Goal: Information Seeking & Learning: Learn about a topic

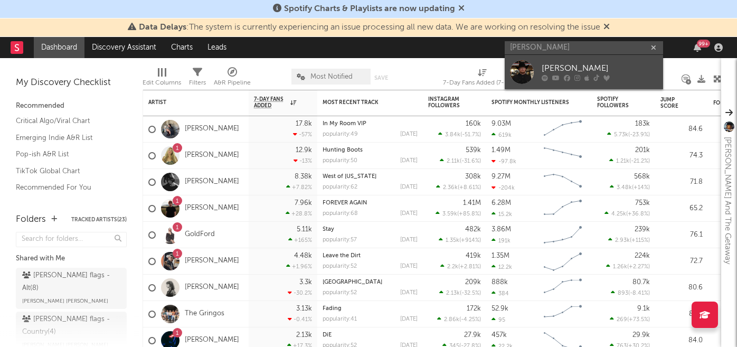
type input "[PERSON_NAME]"
click at [556, 76] on icon at bounding box center [556, 78] width 7 height 6
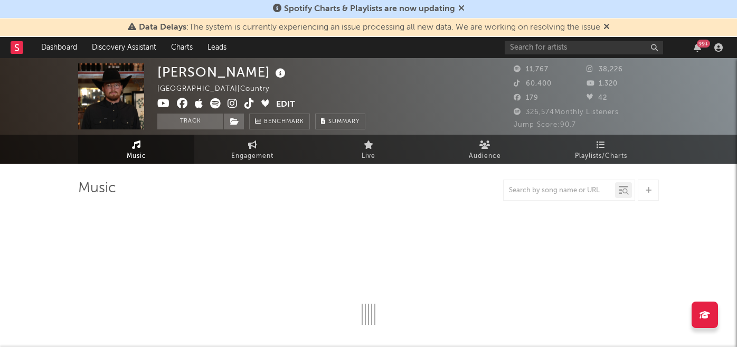
select select "1w"
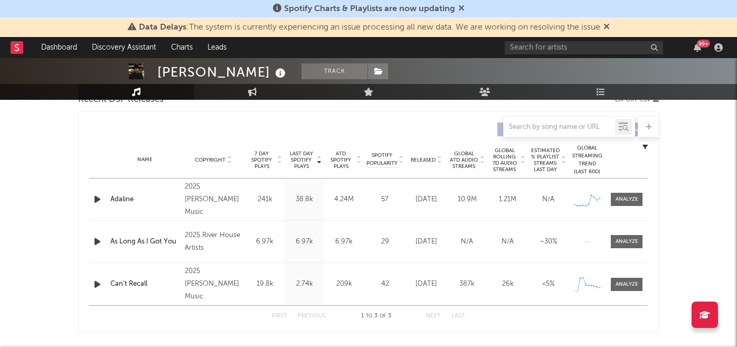
scroll to position [459, 0]
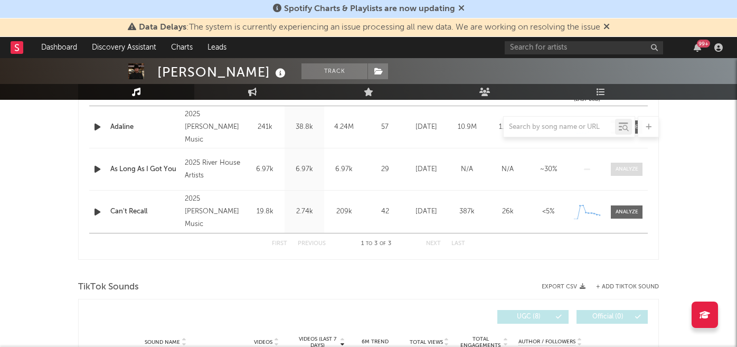
click at [625, 169] on div at bounding box center [627, 169] width 23 height 8
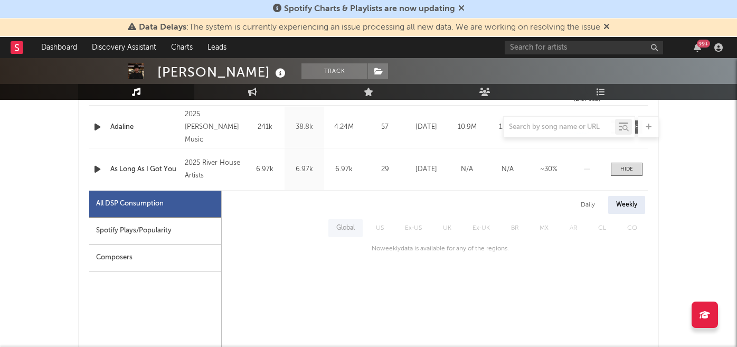
click at [131, 238] on div "Spotify Plays/Popularity" at bounding box center [155, 231] width 132 height 27
select select "1w"
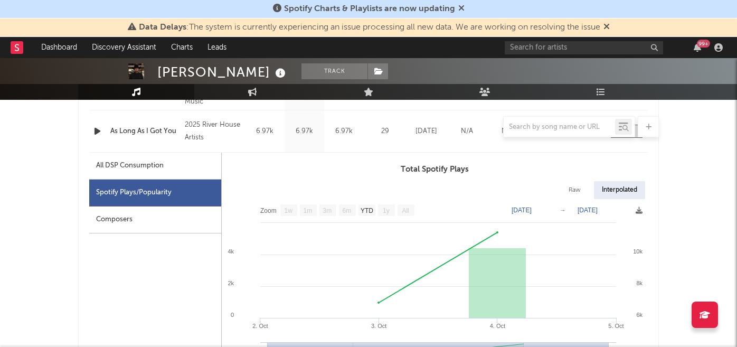
scroll to position [551, 0]
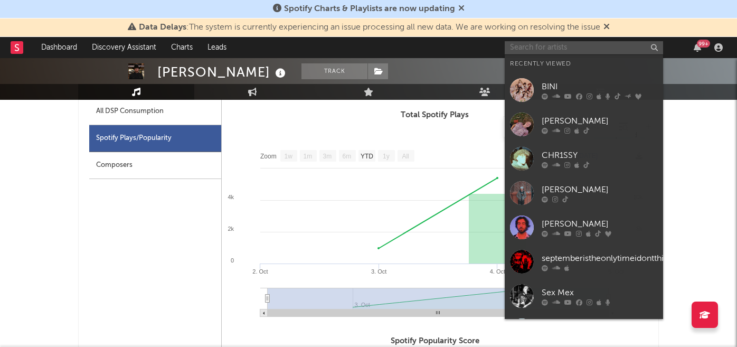
click at [538, 51] on input "text" at bounding box center [584, 47] width 158 height 13
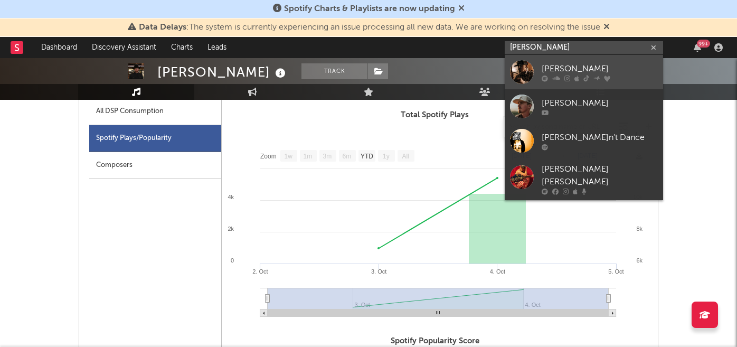
type input "[PERSON_NAME]"
click at [572, 68] on div "[PERSON_NAME]" at bounding box center [600, 68] width 116 height 13
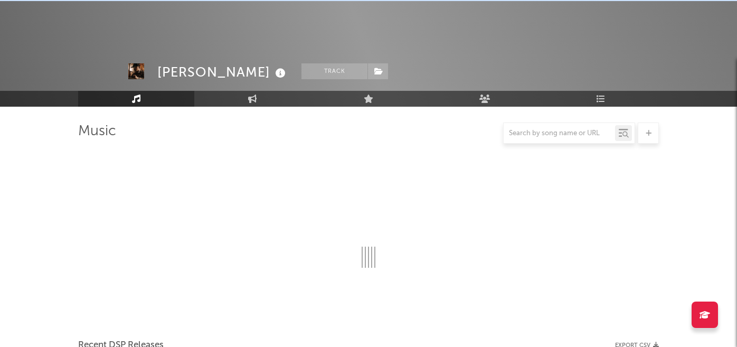
scroll to position [551, 0]
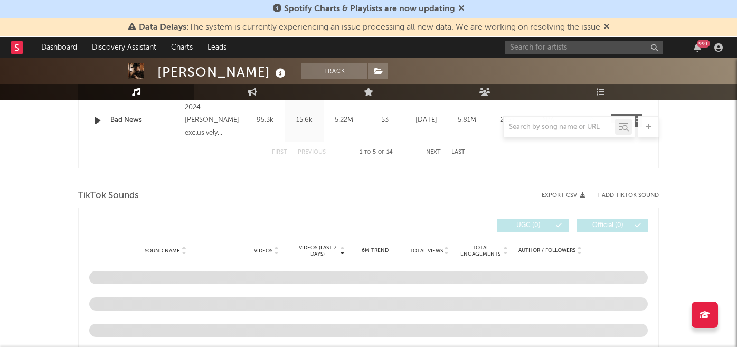
select select "6m"
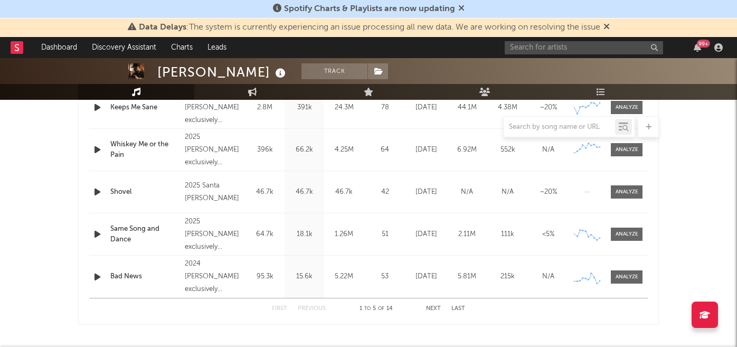
scroll to position [471, 0]
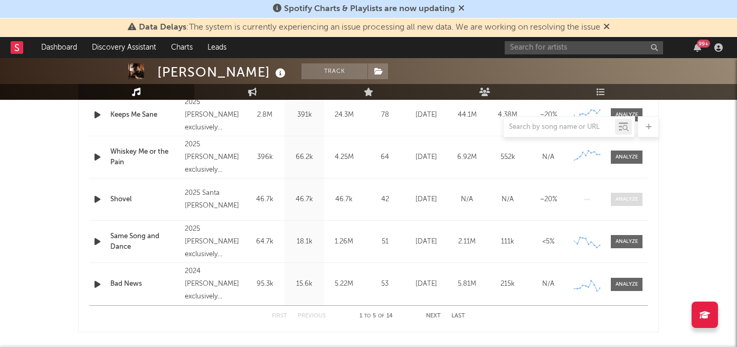
click at [619, 203] on span at bounding box center [627, 199] width 32 height 13
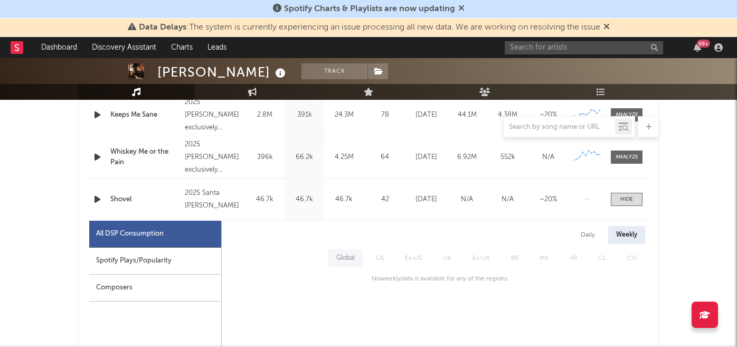
click at [163, 266] on div "Spotify Plays/Popularity" at bounding box center [155, 261] width 132 height 27
select select "1w"
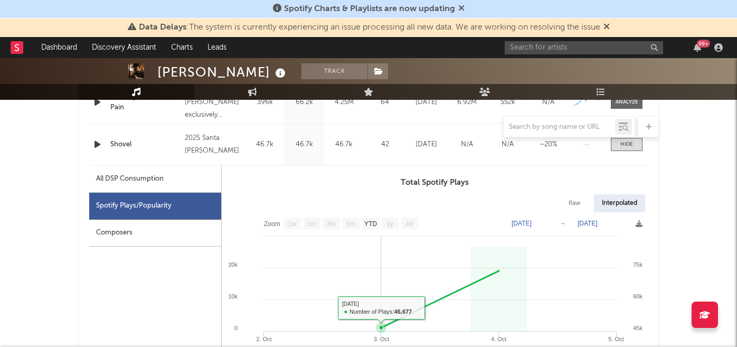
scroll to position [494, 0]
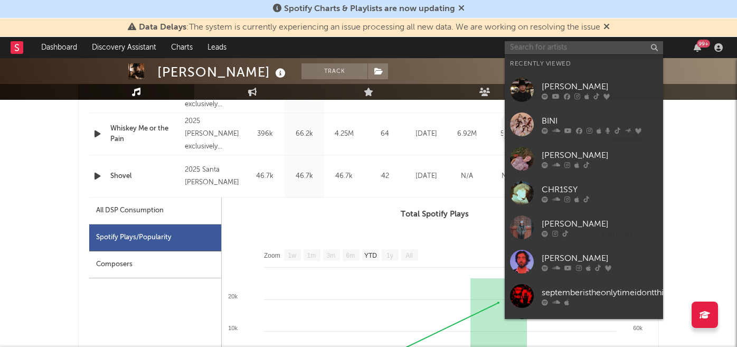
click at [549, 50] on input "text" at bounding box center [584, 47] width 158 height 13
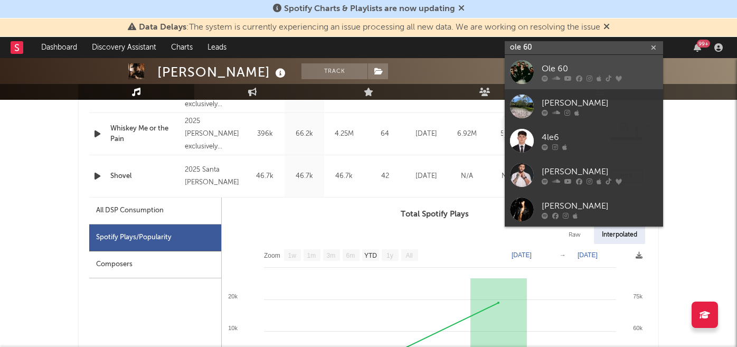
type input "ole 60"
click at [568, 70] on div "Ole 60" at bounding box center [600, 68] width 116 height 13
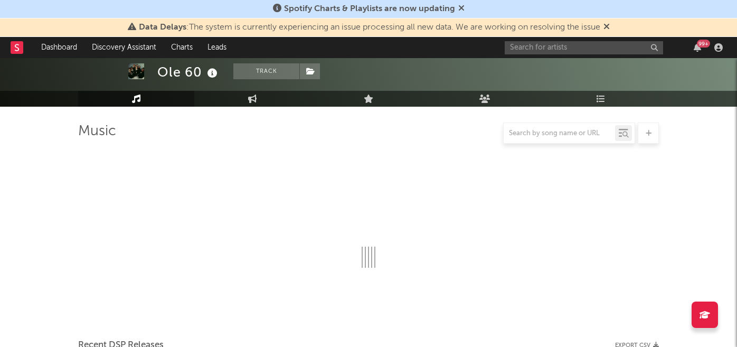
scroll to position [494, 0]
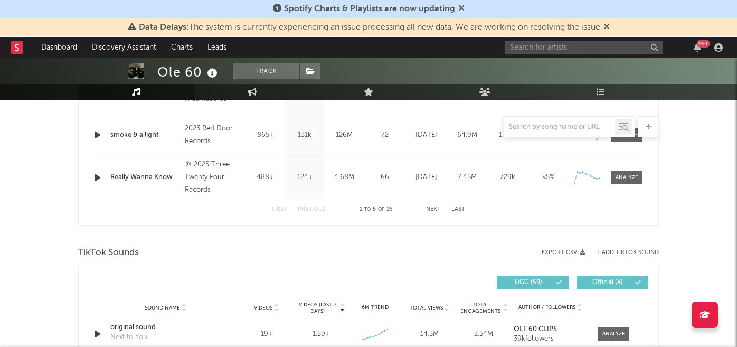
select select "6m"
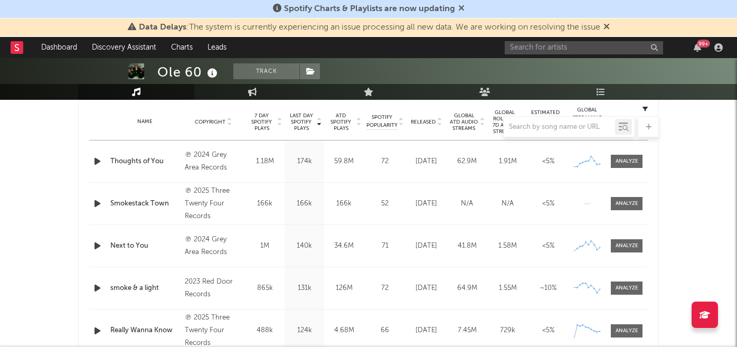
scroll to position [413, 0]
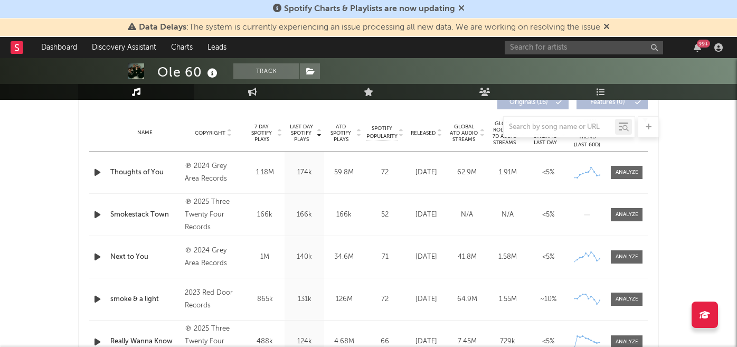
click at [430, 133] on div at bounding box center [368, 126] width 581 height 21
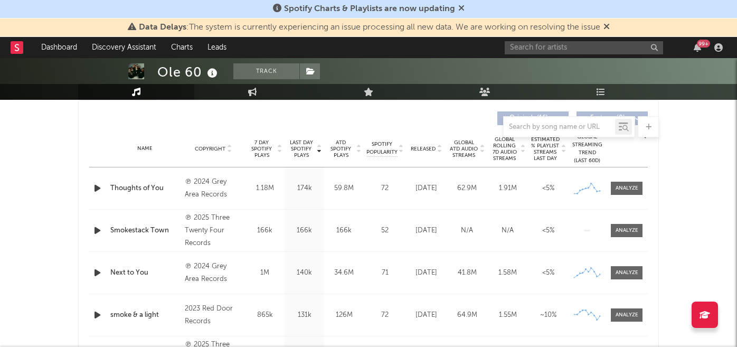
scroll to position [369, 0]
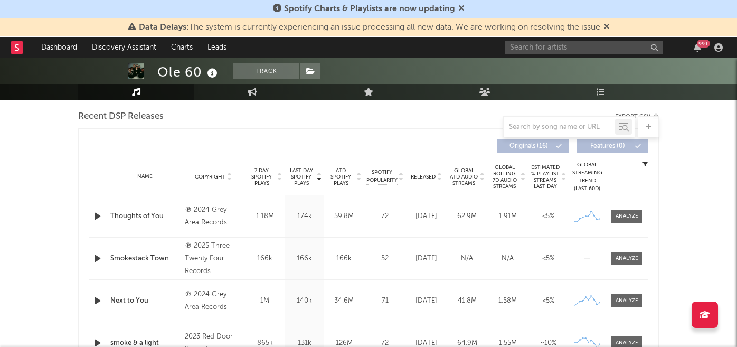
click at [423, 175] on span "Released" at bounding box center [423, 177] width 25 height 6
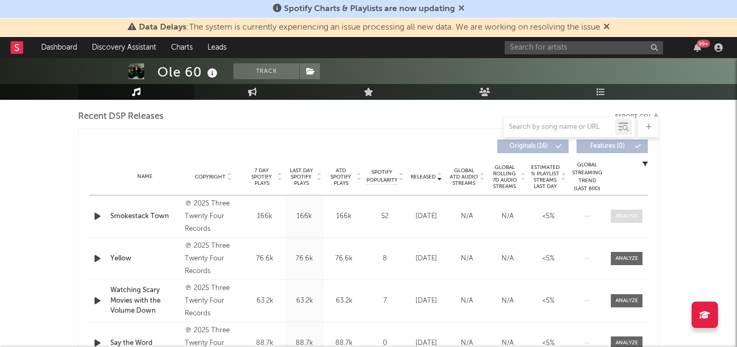
click at [620, 217] on div at bounding box center [627, 216] width 23 height 8
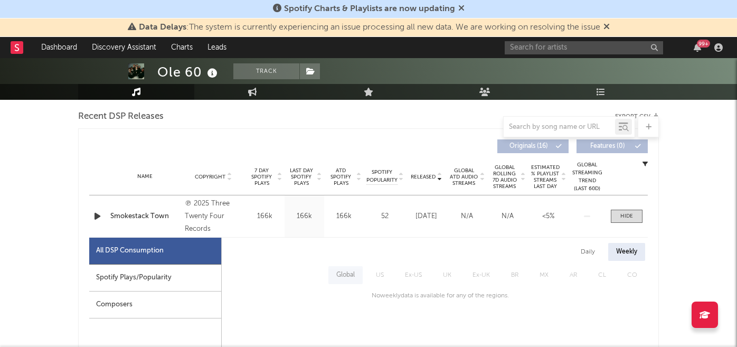
click at [182, 278] on div "Spotify Plays/Popularity" at bounding box center [155, 278] width 132 height 27
select select "1w"
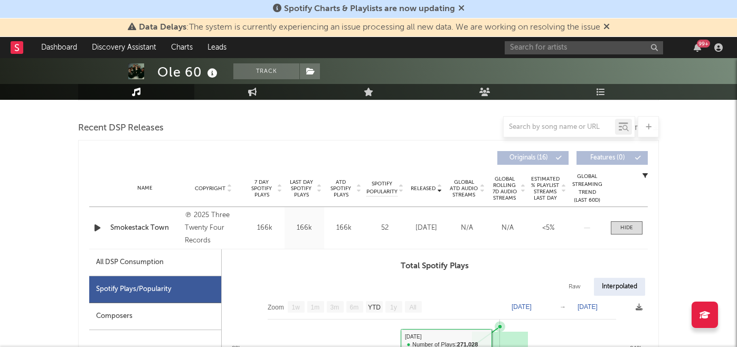
scroll to position [349, 0]
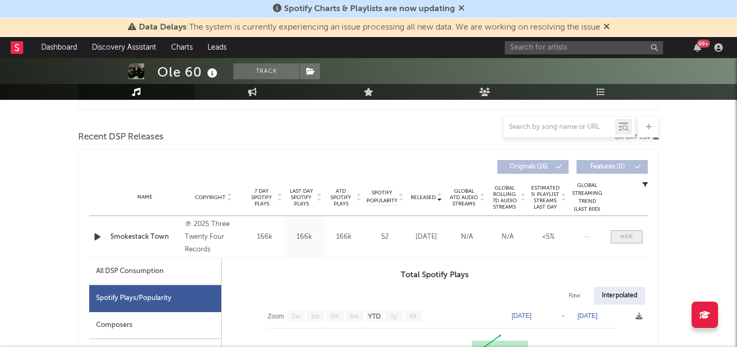
click at [625, 239] on div at bounding box center [627, 237] width 13 height 8
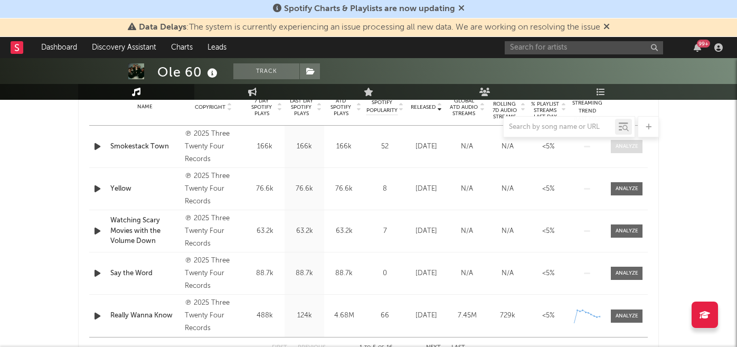
scroll to position [445, 0]
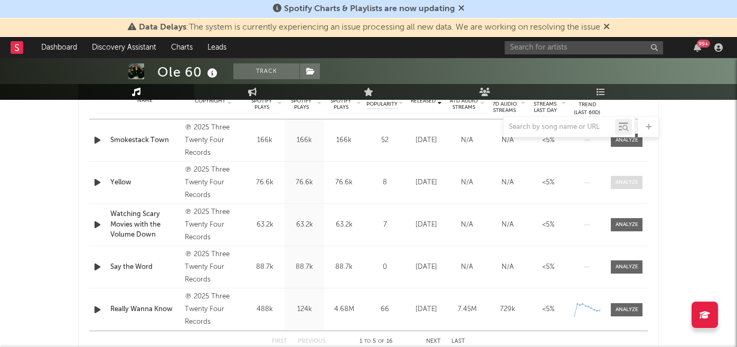
click at [617, 185] on div at bounding box center [627, 183] width 23 height 8
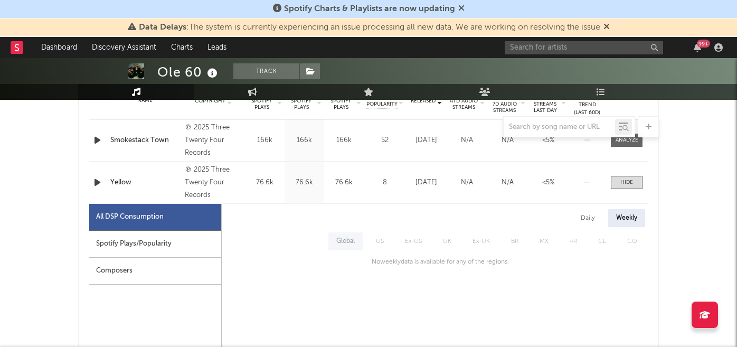
click at [163, 242] on div "Spotify Plays/Popularity" at bounding box center [155, 244] width 132 height 27
select select "1w"
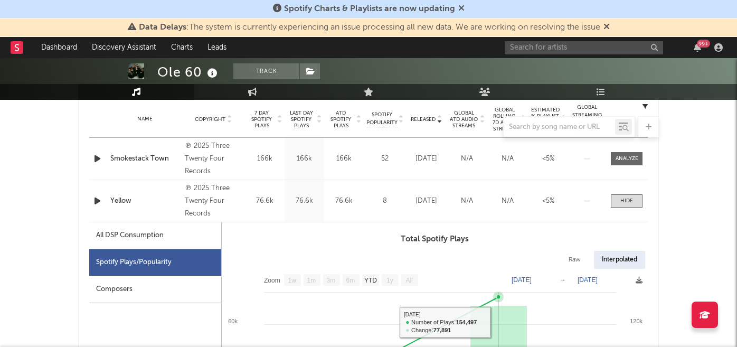
scroll to position [423, 0]
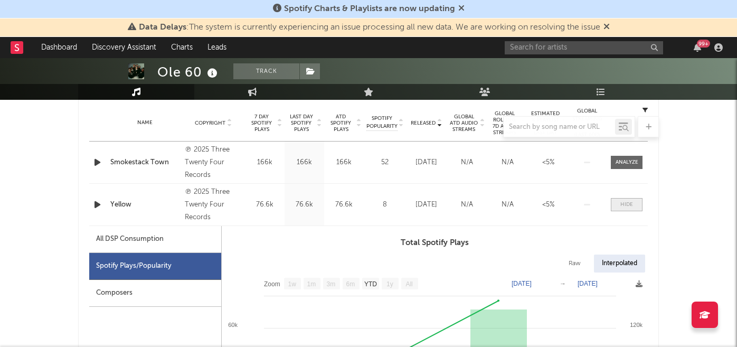
click at [620, 201] on span at bounding box center [627, 204] width 32 height 13
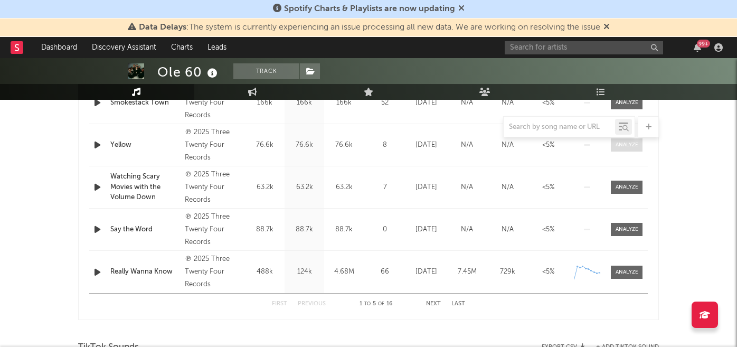
scroll to position [486, 0]
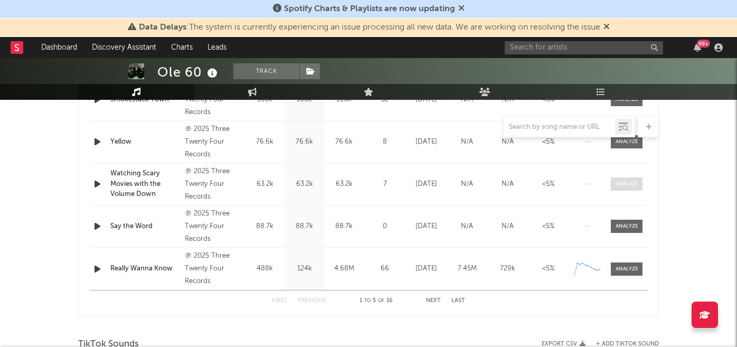
click at [620, 184] on div at bounding box center [627, 184] width 23 height 8
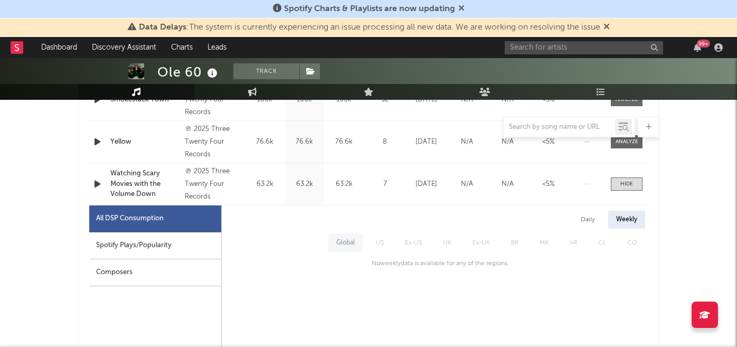
click at [175, 246] on div "Spotify Plays/Popularity" at bounding box center [155, 245] width 132 height 27
select select "1w"
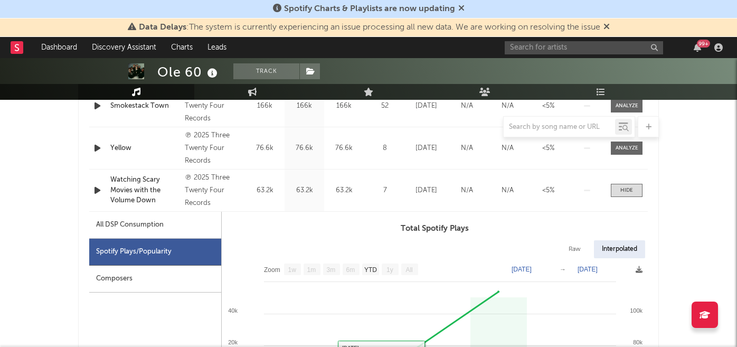
scroll to position [473, 0]
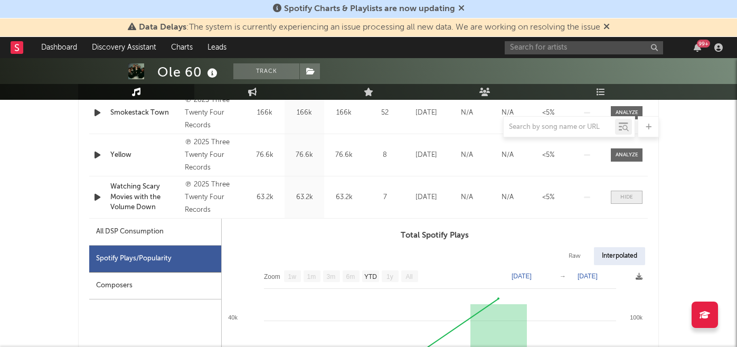
click at [619, 197] on span at bounding box center [627, 197] width 32 height 13
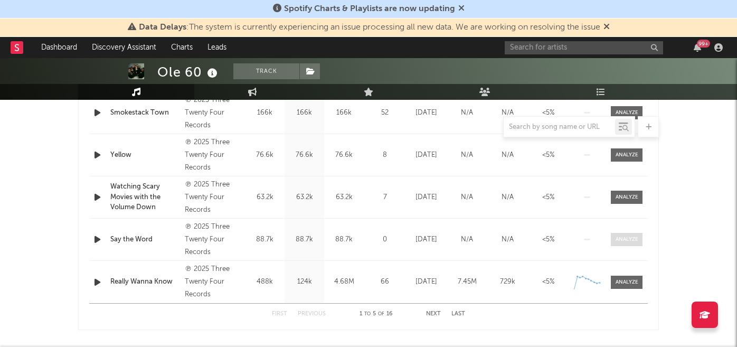
click at [620, 242] on div at bounding box center [627, 240] width 23 height 8
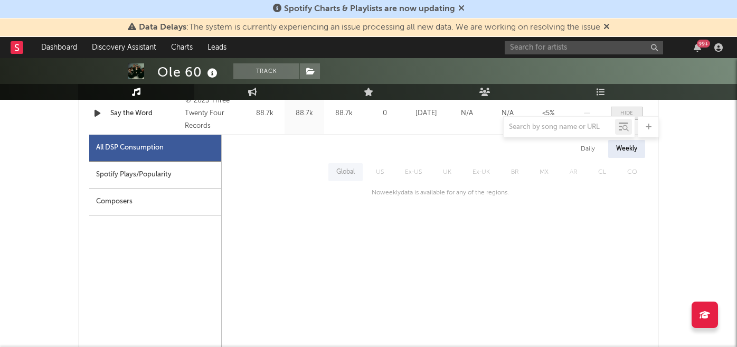
scroll to position [590, 0]
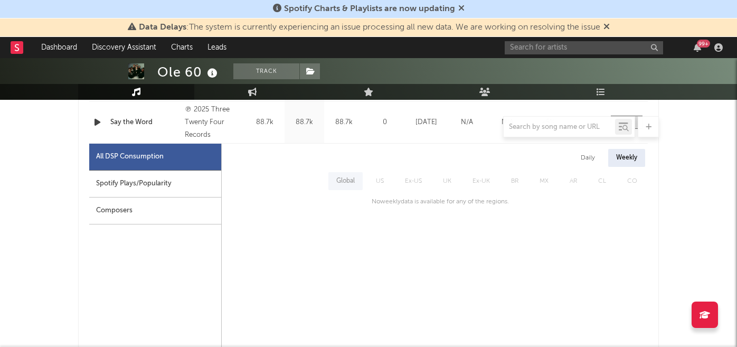
click at [179, 183] on div "Spotify Plays/Popularity" at bounding box center [155, 184] width 132 height 27
select select "1w"
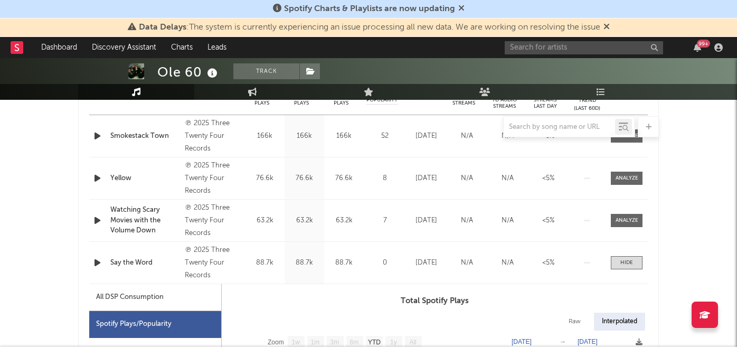
scroll to position [449, 0]
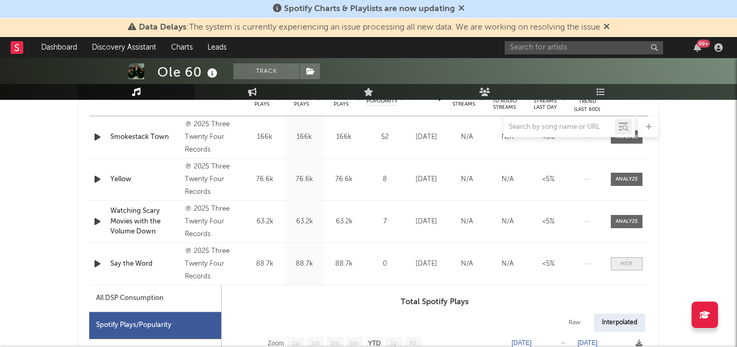
click at [622, 261] on div at bounding box center [627, 264] width 13 height 8
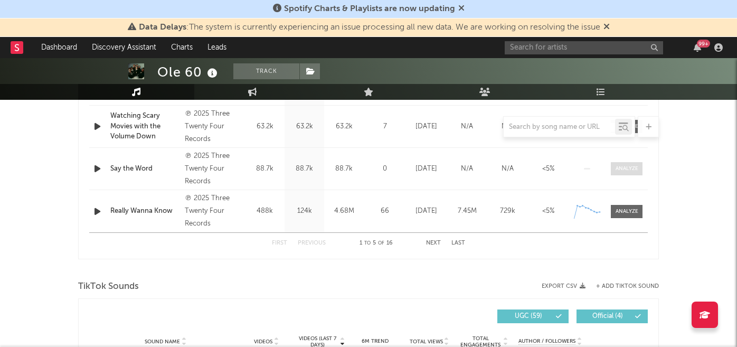
scroll to position [545, 0]
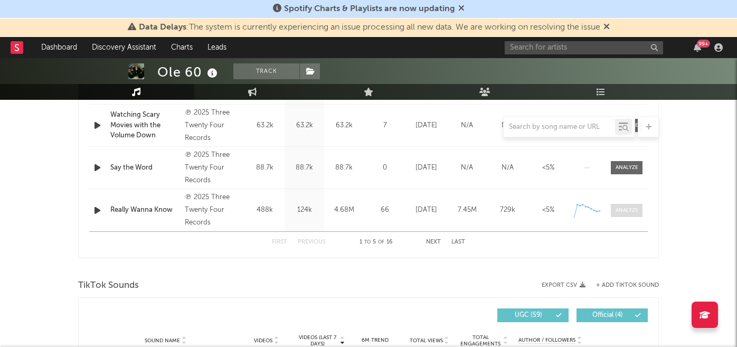
click at [630, 212] on div at bounding box center [627, 211] width 23 height 8
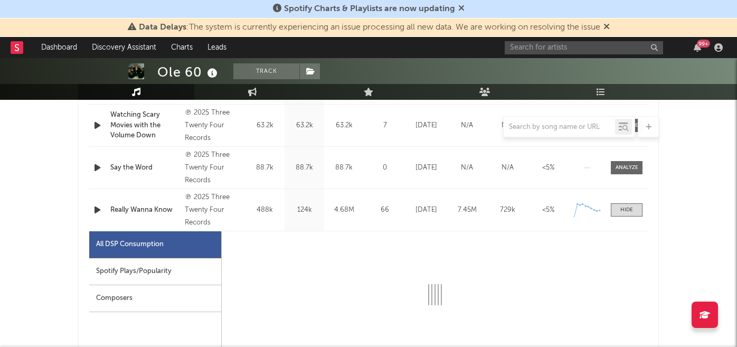
select select "1w"
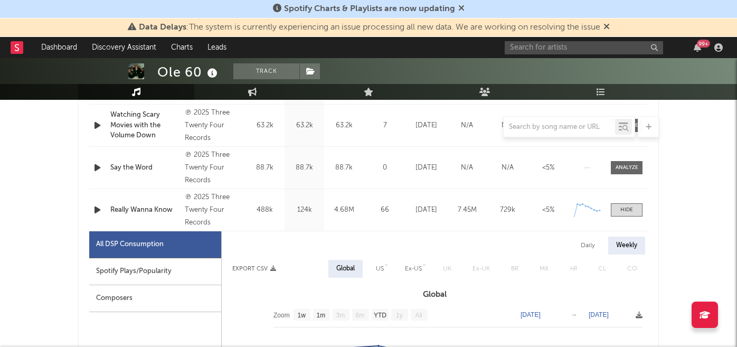
click at [180, 280] on div "Spotify Plays/Popularity" at bounding box center [155, 271] width 132 height 27
select select "1w"
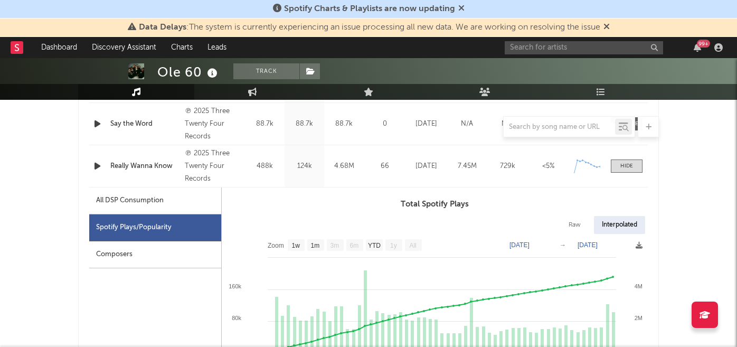
scroll to position [574, 0]
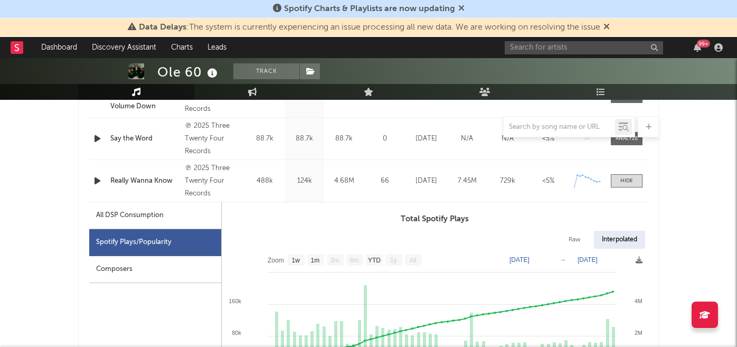
click at [625, 188] on div "Name Really Wanna Know Copyright ℗ 2025 Three Twenty Four Records Label Three T…" at bounding box center [368, 181] width 559 height 42
click at [624, 179] on div at bounding box center [627, 181] width 13 height 8
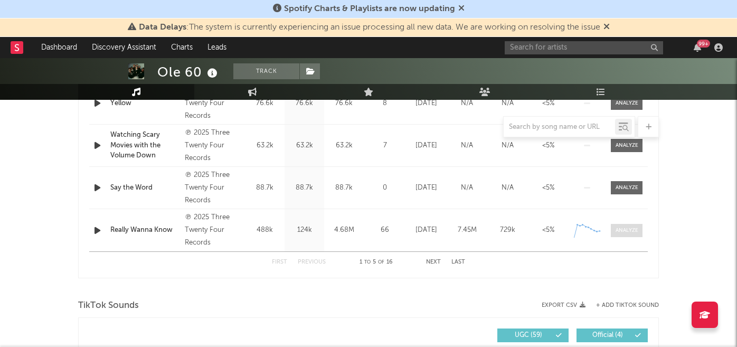
scroll to position [518, 0]
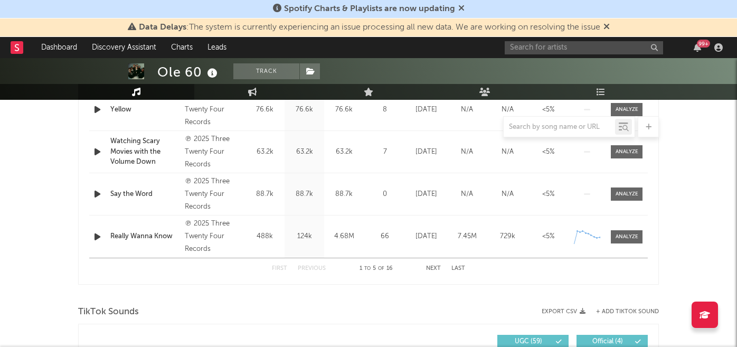
click at [437, 266] on button "Next" at bounding box center [433, 269] width 15 height 6
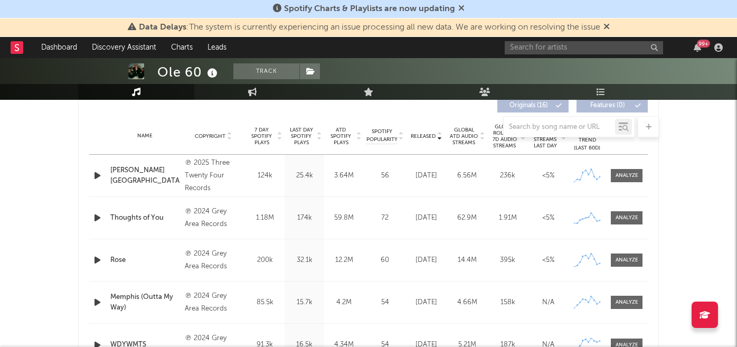
scroll to position [389, 0]
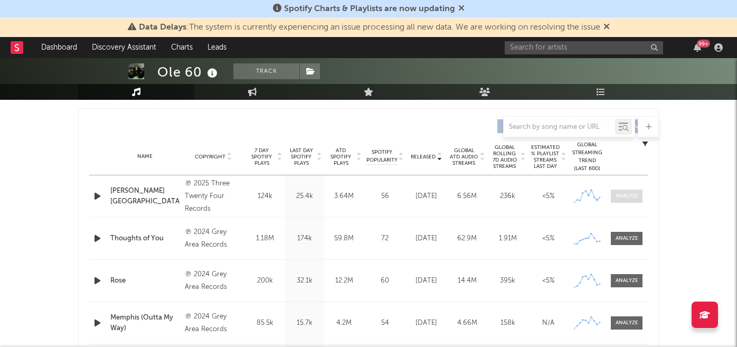
click at [624, 198] on div at bounding box center [627, 196] width 23 height 8
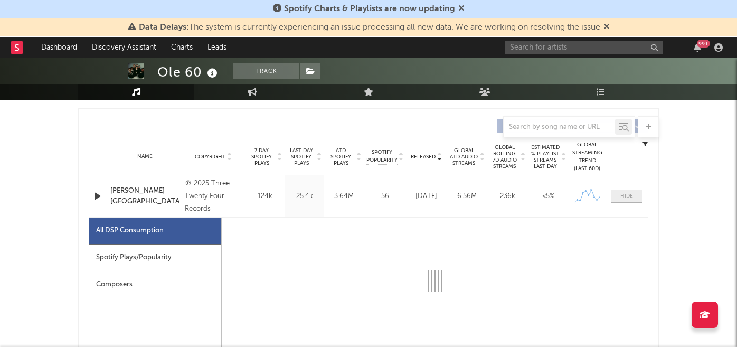
select select "1w"
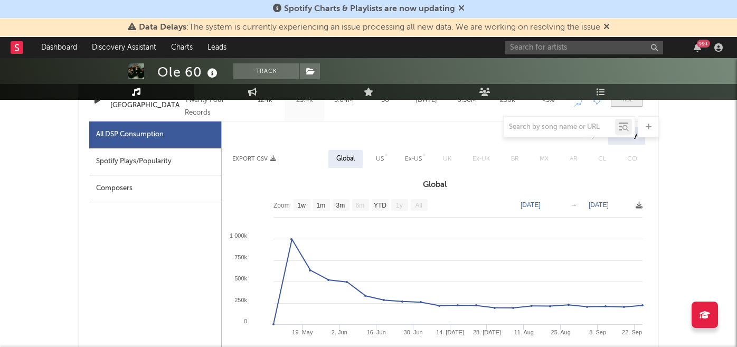
scroll to position [488, 0]
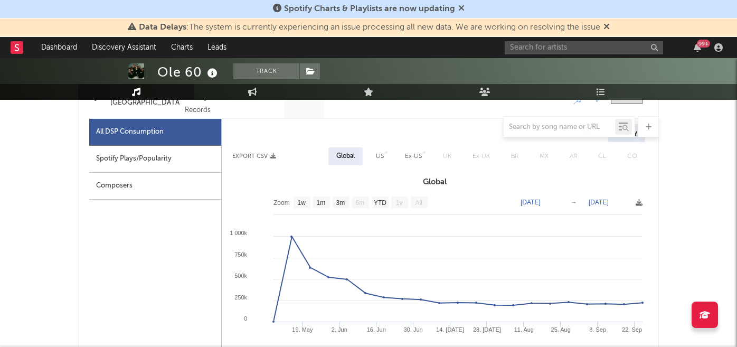
click at [181, 160] on div "Spotify Plays/Popularity" at bounding box center [155, 159] width 132 height 27
select select "1w"
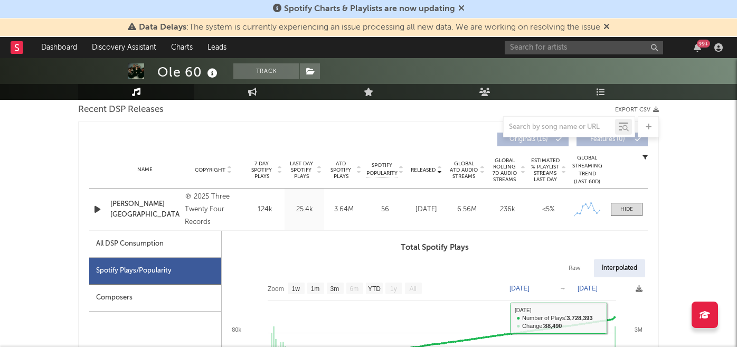
scroll to position [365, 0]
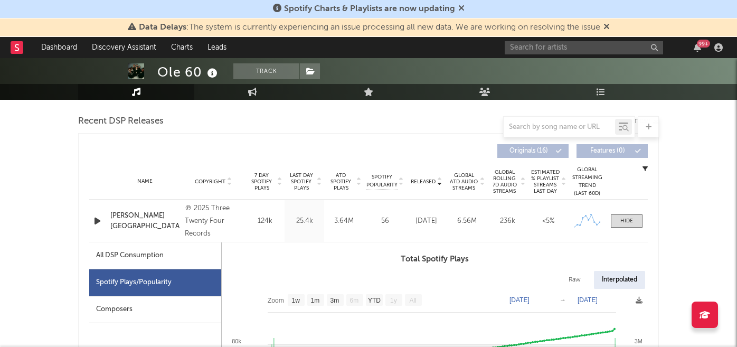
click at [578, 281] on div "Raw" at bounding box center [575, 280] width 28 height 18
select select "1w"
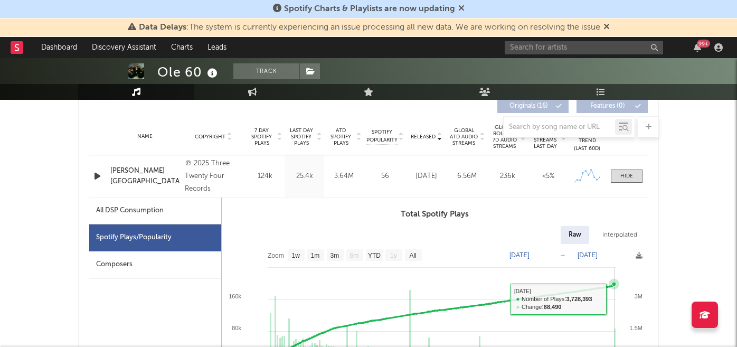
scroll to position [329, 0]
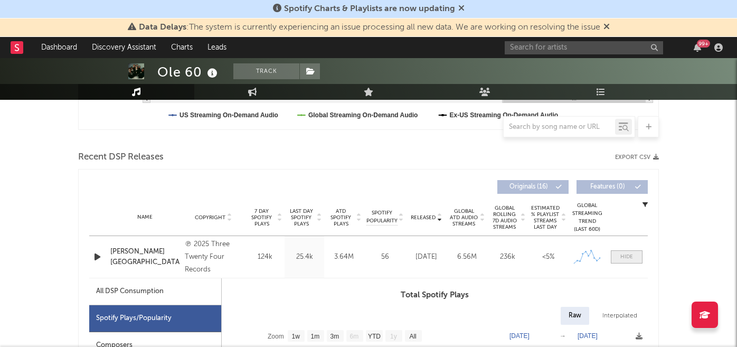
click at [618, 256] on span at bounding box center [627, 256] width 32 height 13
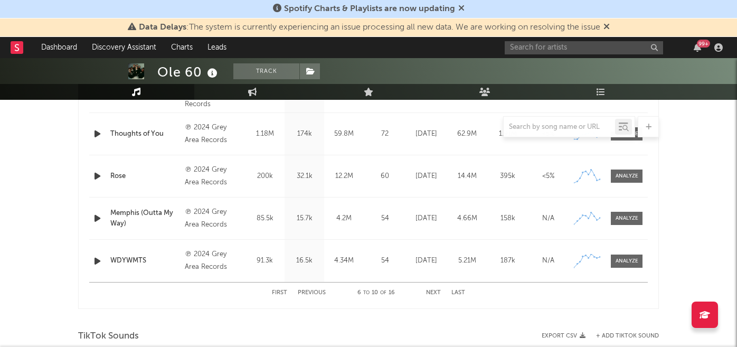
scroll to position [564, 0]
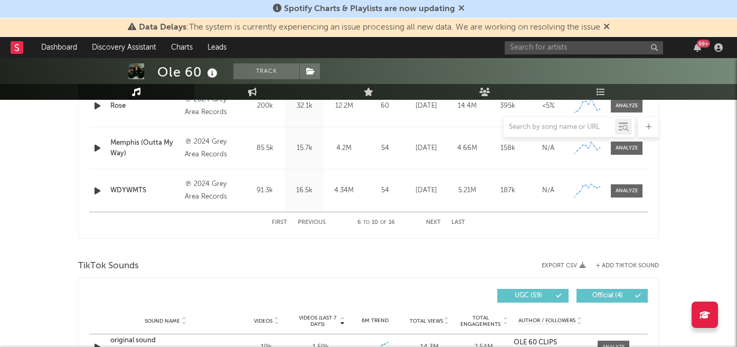
click at [283, 222] on button "First" at bounding box center [279, 223] width 15 height 6
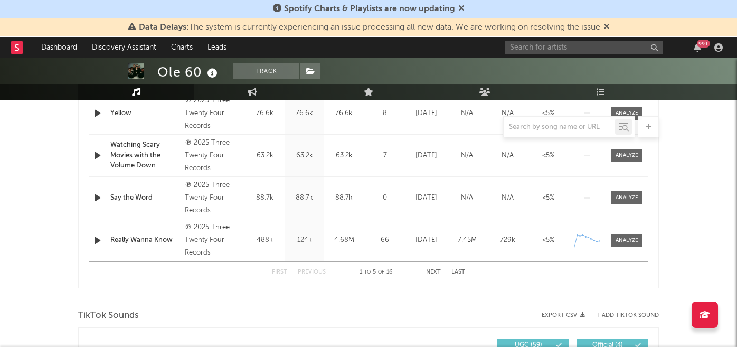
scroll to position [549, 0]
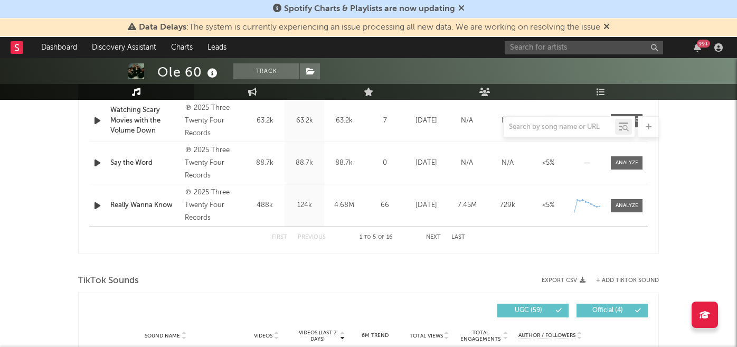
click at [431, 236] on button "Next" at bounding box center [433, 238] width 15 height 6
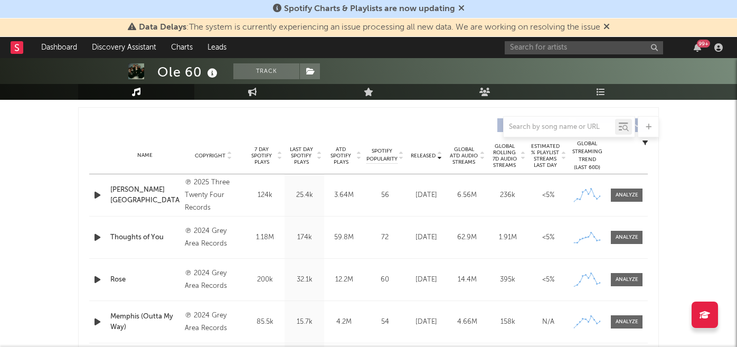
scroll to position [385, 0]
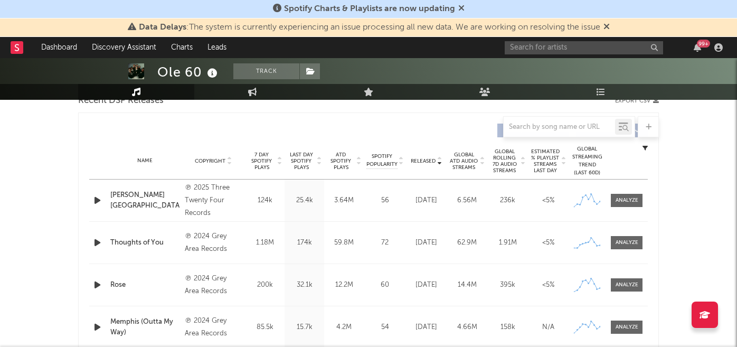
click at [524, 131] on div at bounding box center [559, 126] width 111 height 13
click at [533, 124] on input "text" at bounding box center [559, 127] width 111 height 8
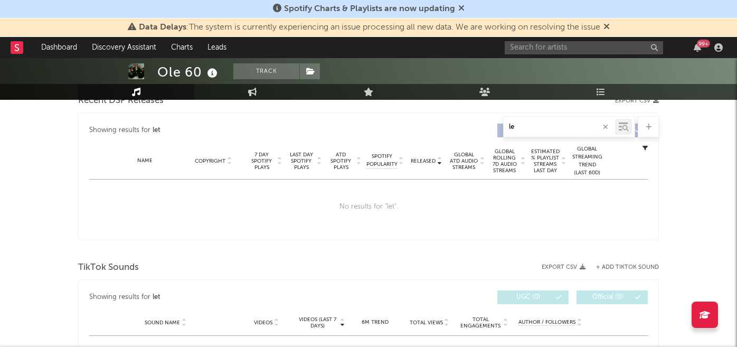
type input "l"
type input "s"
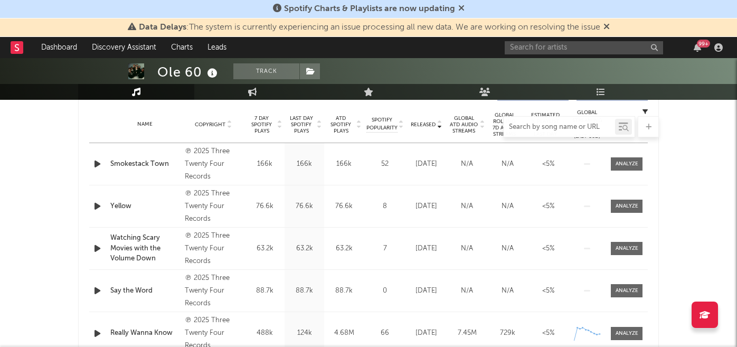
scroll to position [427, 0]
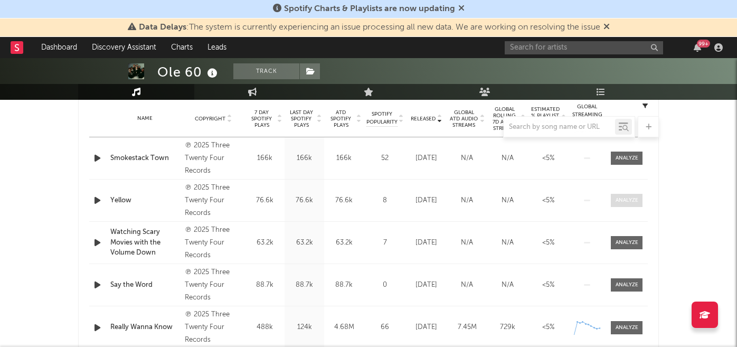
click at [621, 201] on div at bounding box center [627, 201] width 23 height 8
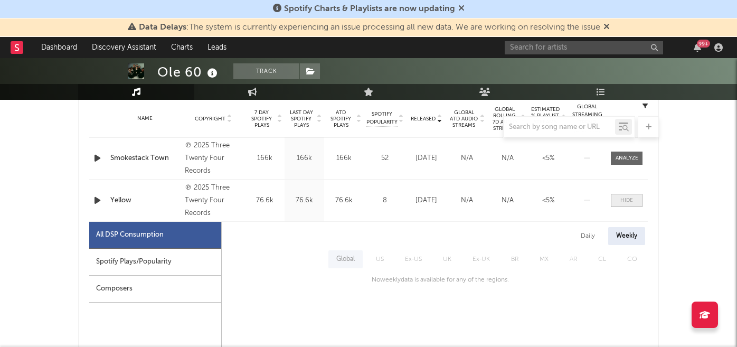
scroll to position [473, 0]
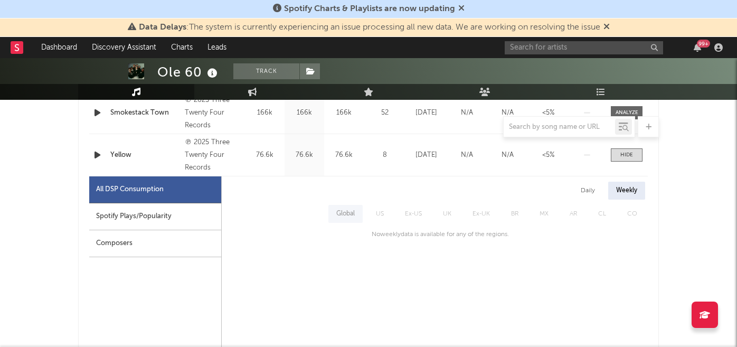
click at [210, 210] on div "Spotify Plays/Popularity" at bounding box center [155, 216] width 132 height 27
select select "1w"
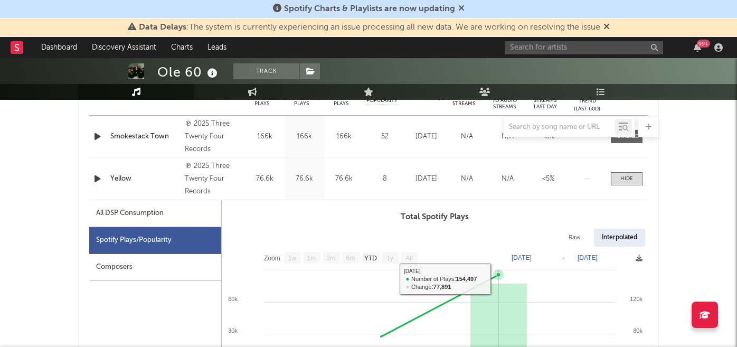
scroll to position [427, 0]
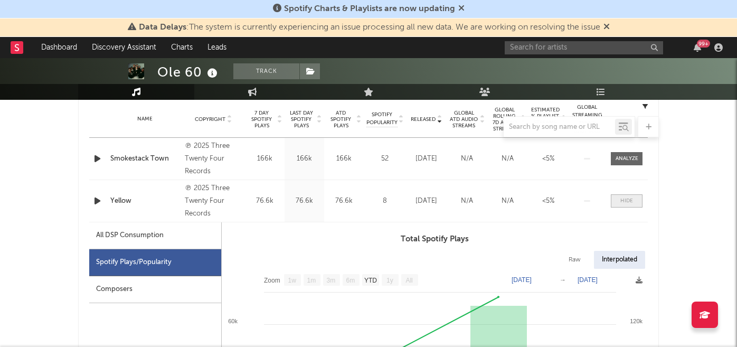
click at [619, 204] on span at bounding box center [627, 200] width 32 height 13
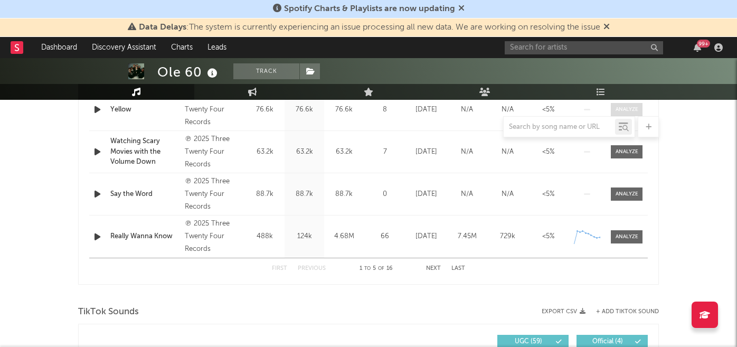
scroll to position [496, 0]
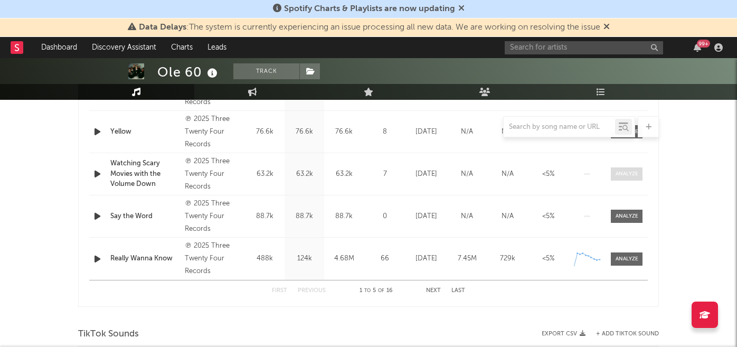
click at [622, 172] on div at bounding box center [627, 174] width 23 height 8
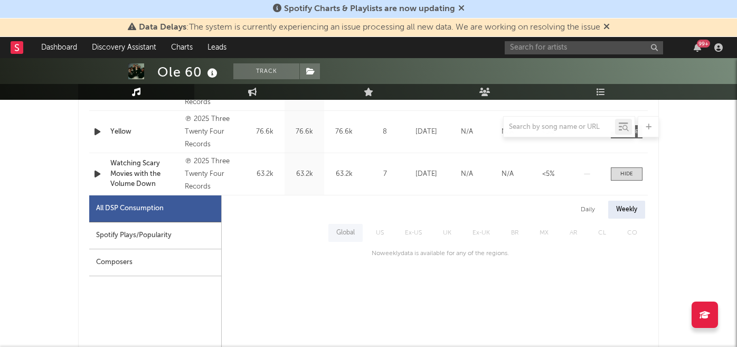
click at [191, 228] on div "Spotify Plays/Popularity" at bounding box center [155, 235] width 132 height 27
select select "1w"
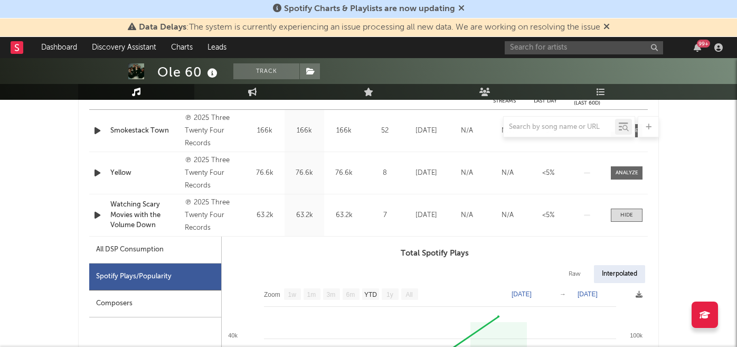
scroll to position [448, 0]
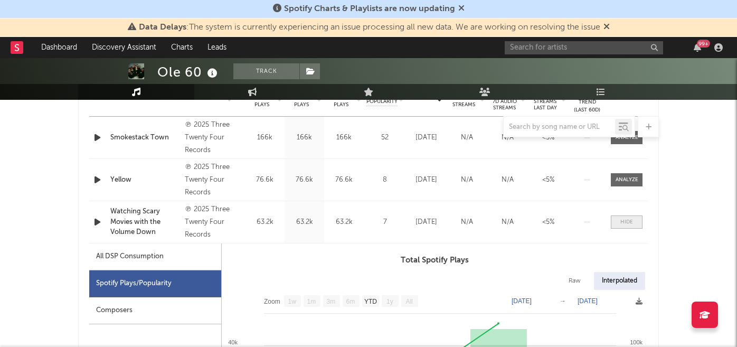
click at [623, 224] on div at bounding box center [627, 222] width 13 height 8
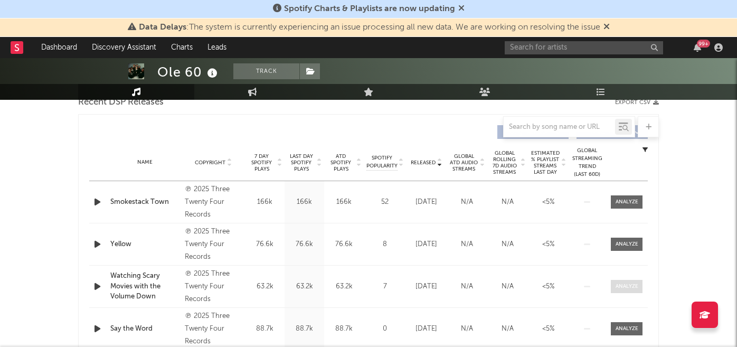
scroll to position [380, 0]
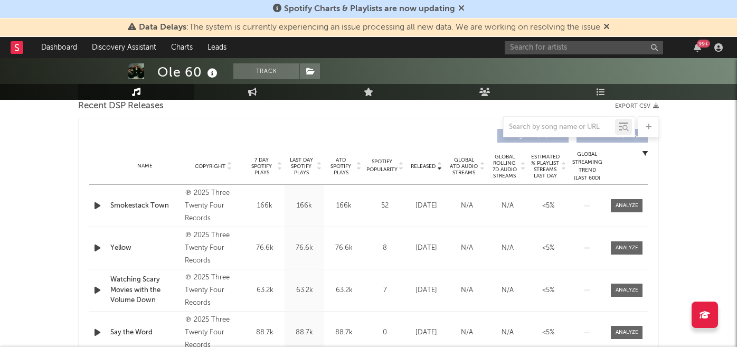
click at [460, 10] on icon at bounding box center [462, 8] width 6 height 8
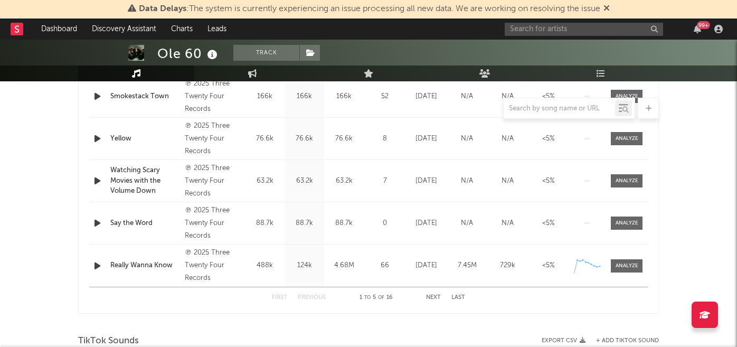
scroll to position [480, 0]
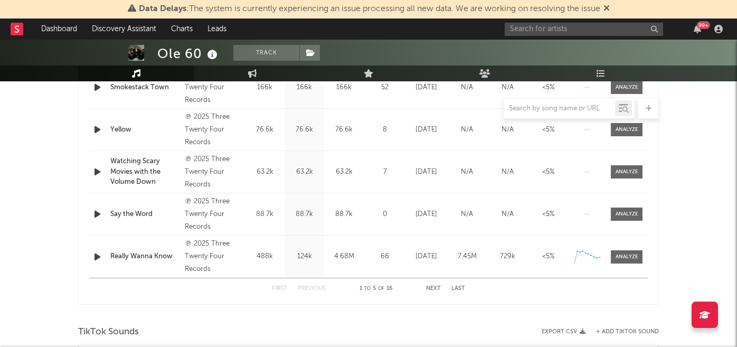
click at [433, 288] on button "Next" at bounding box center [433, 289] width 15 height 6
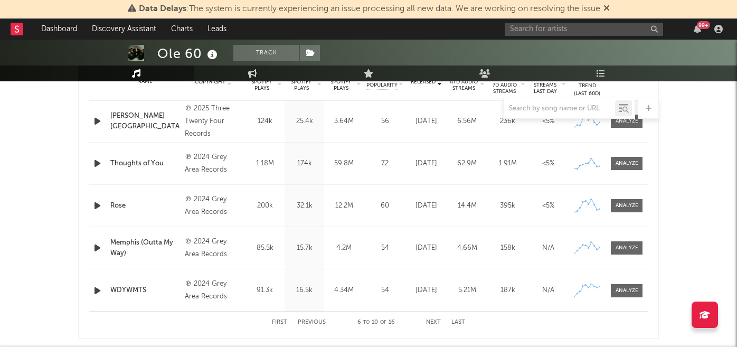
scroll to position [498, 0]
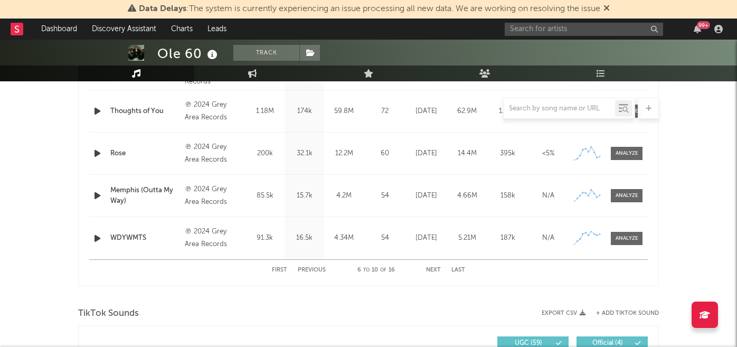
click at [279, 268] on button "First" at bounding box center [279, 270] width 15 height 6
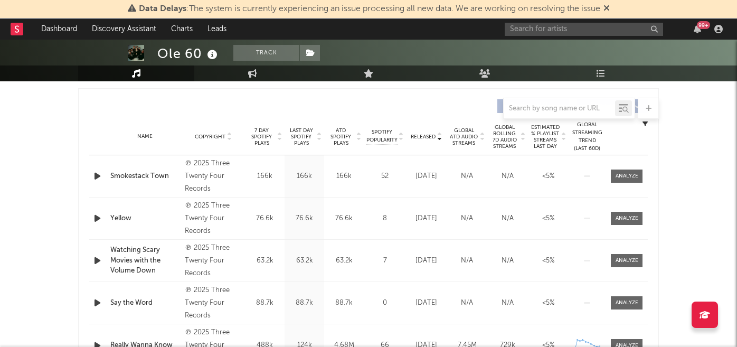
scroll to position [0, 0]
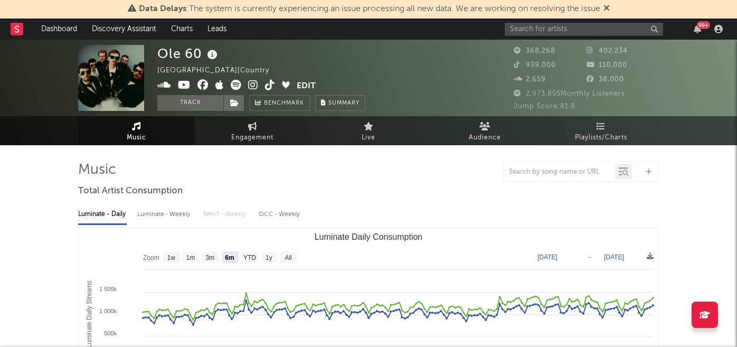
click at [270, 87] on icon at bounding box center [270, 85] width 10 height 11
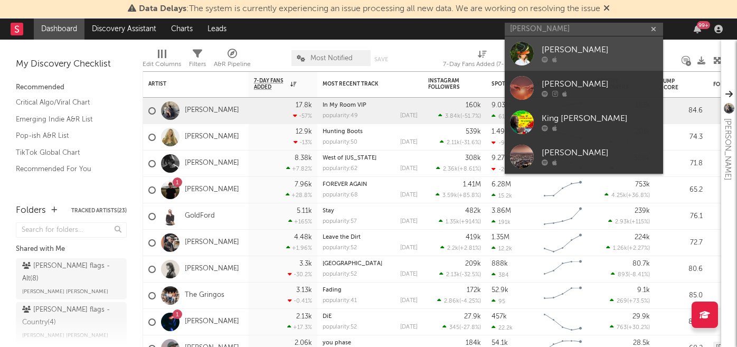
type input "briley king"
click at [562, 62] on div at bounding box center [600, 60] width 116 height 6
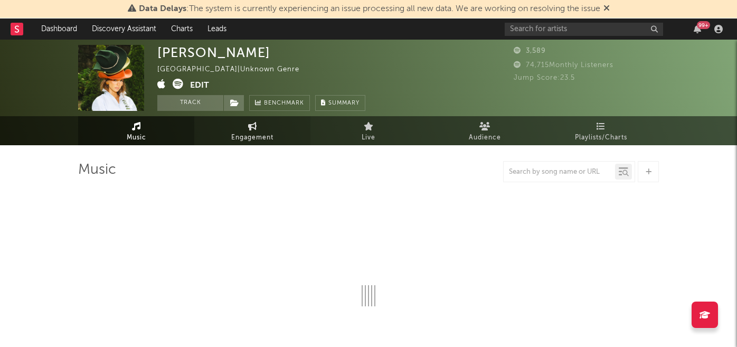
select select "1w"
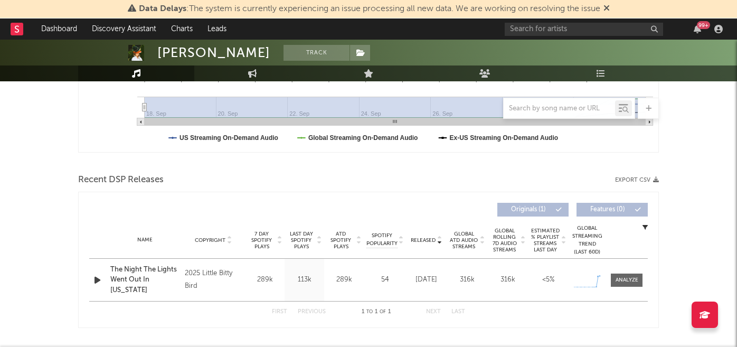
scroll to position [319, 0]
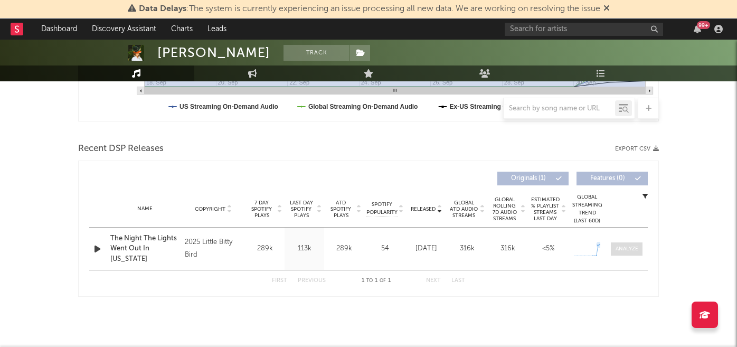
click at [616, 246] on div at bounding box center [627, 249] width 23 height 8
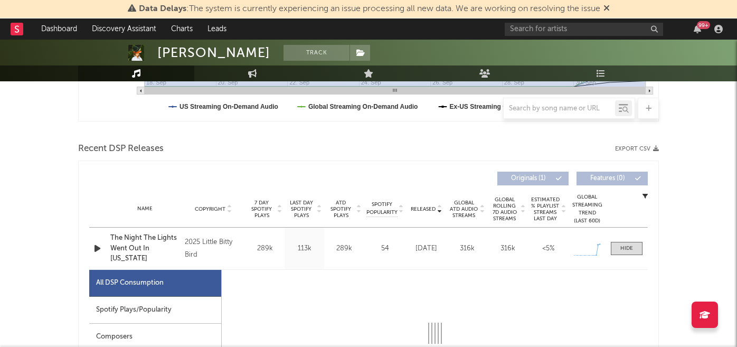
select select "1w"
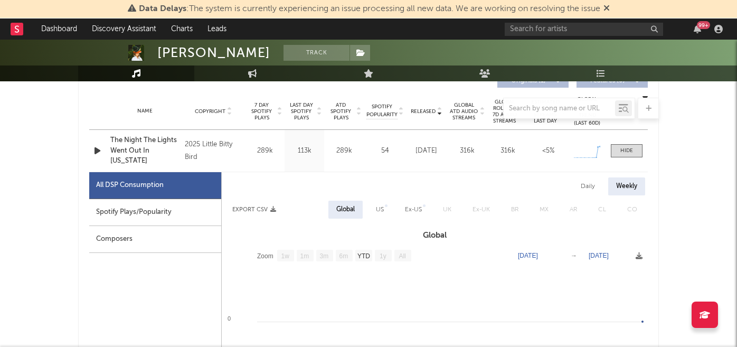
scroll to position [446, 0]
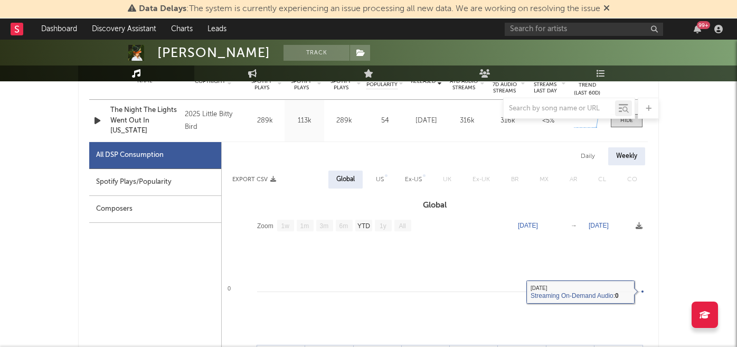
click at [185, 182] on div "Spotify Plays/Popularity" at bounding box center [155, 182] width 132 height 27
select select "1w"
